Goal: Task Accomplishment & Management: Manage account settings

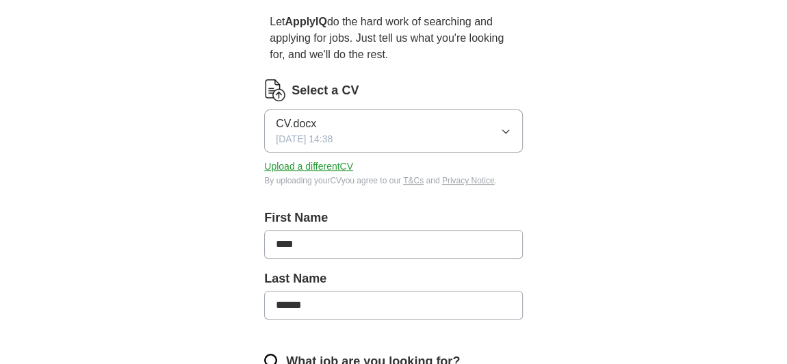
click at [492, 135] on button "CV.docx [DATE] 14:38" at bounding box center [393, 131] width 259 height 43
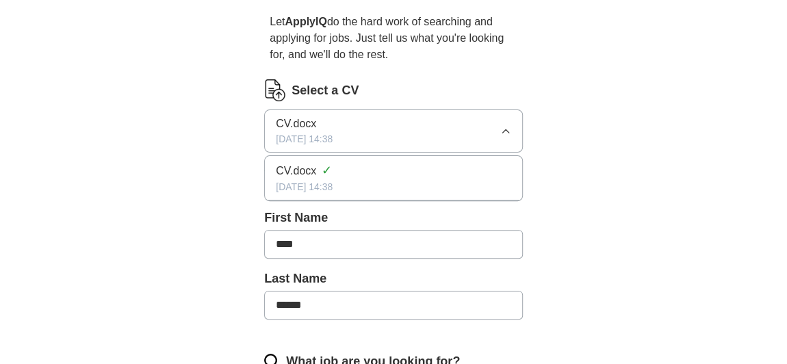
click at [480, 134] on button "CV.docx [DATE] 14:38" at bounding box center [393, 131] width 259 height 43
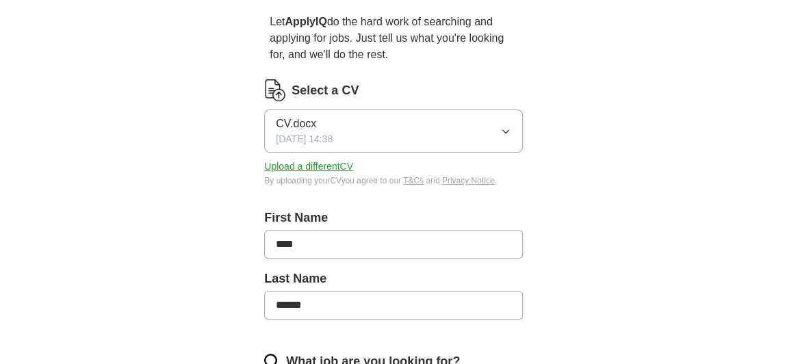
click at [338, 166] on button "Upload a different CV" at bounding box center [308, 167] width 89 height 14
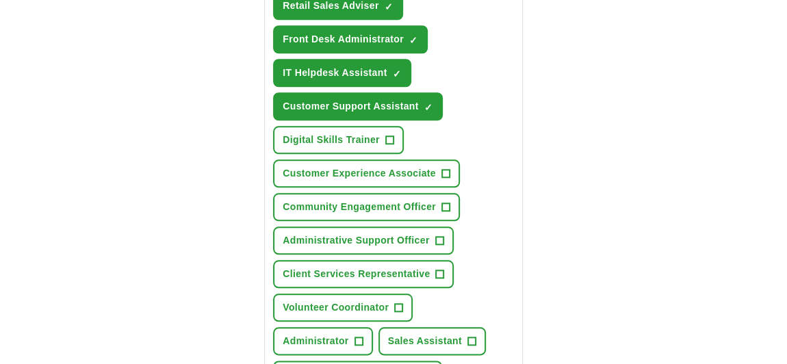
scroll to position [684, 0]
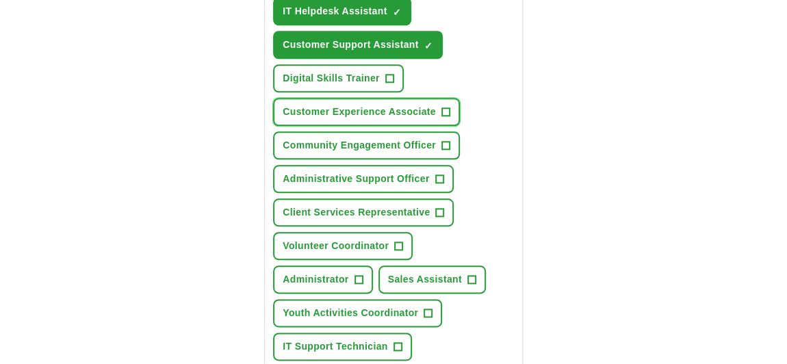
click at [448, 107] on span "+" at bounding box center [446, 112] width 8 height 11
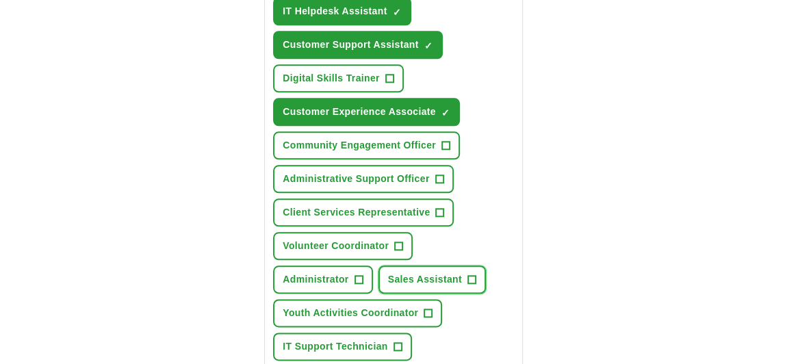
click at [465, 273] on button "Sales Assistant +" at bounding box center [433, 280] width 108 height 28
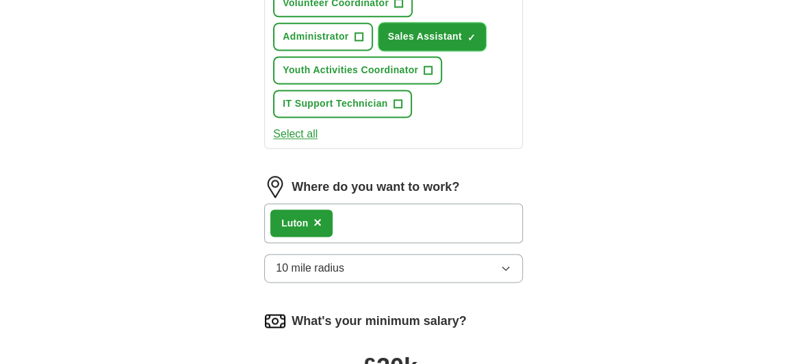
scroll to position [996, 0]
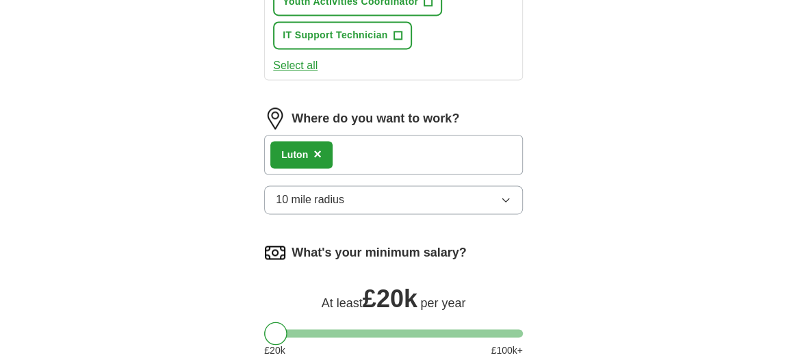
click at [474, 198] on button "10 mile radius" at bounding box center [393, 200] width 259 height 29
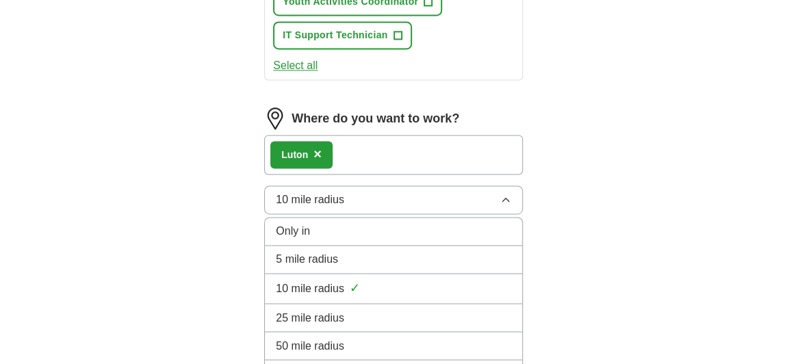
click at [466, 251] on div "5 mile radius" at bounding box center [394, 259] width 236 height 16
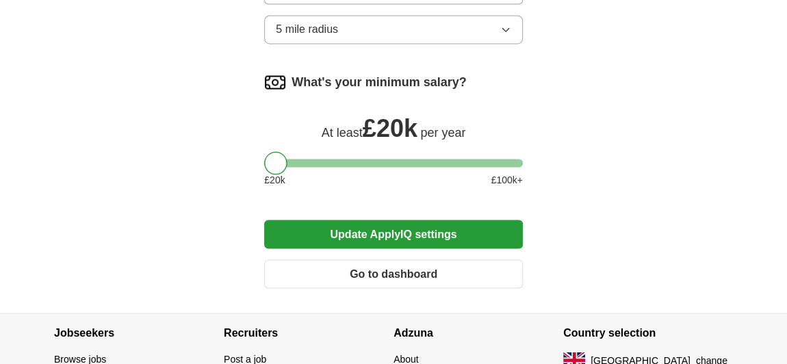
scroll to position [1183, 0]
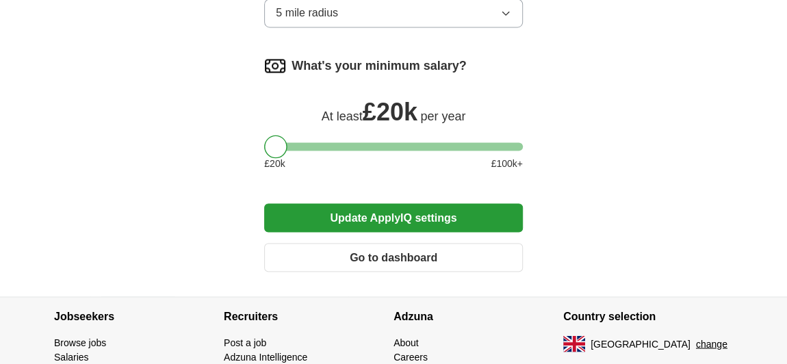
click at [472, 217] on button "Update ApplyIQ settings" at bounding box center [393, 217] width 259 height 29
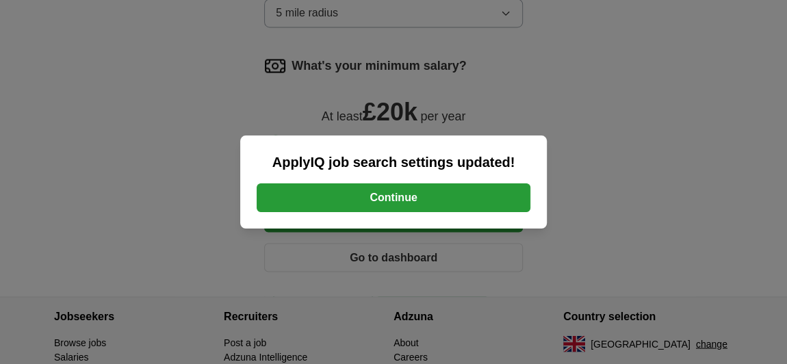
click at [468, 195] on button "Continue" at bounding box center [394, 198] width 274 height 29
